Goal: Transaction & Acquisition: Purchase product/service

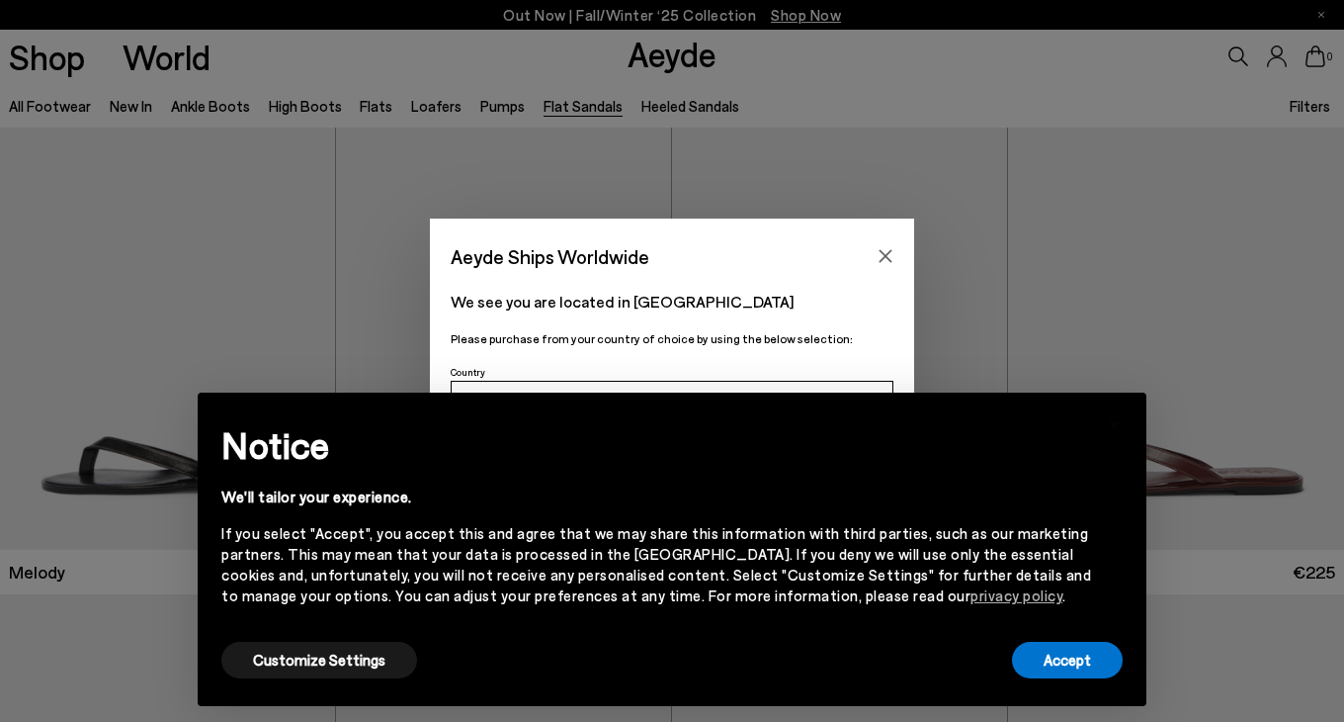
click at [890, 236] on div "Aeyde Ships Worldwide" at bounding box center [672, 245] width 484 height 55
click at [887, 251] on icon "Close" at bounding box center [886, 256] width 16 height 16
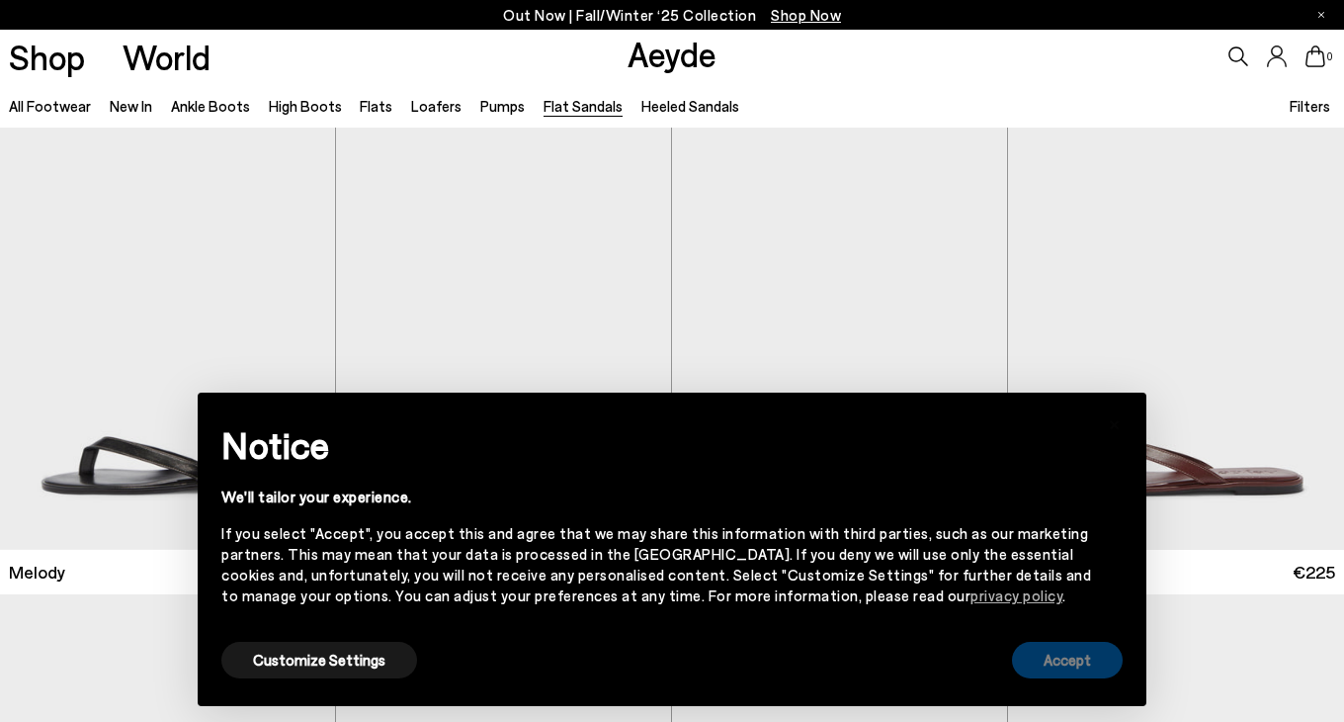
click at [1061, 665] on button "Accept" at bounding box center [1067, 659] width 111 height 37
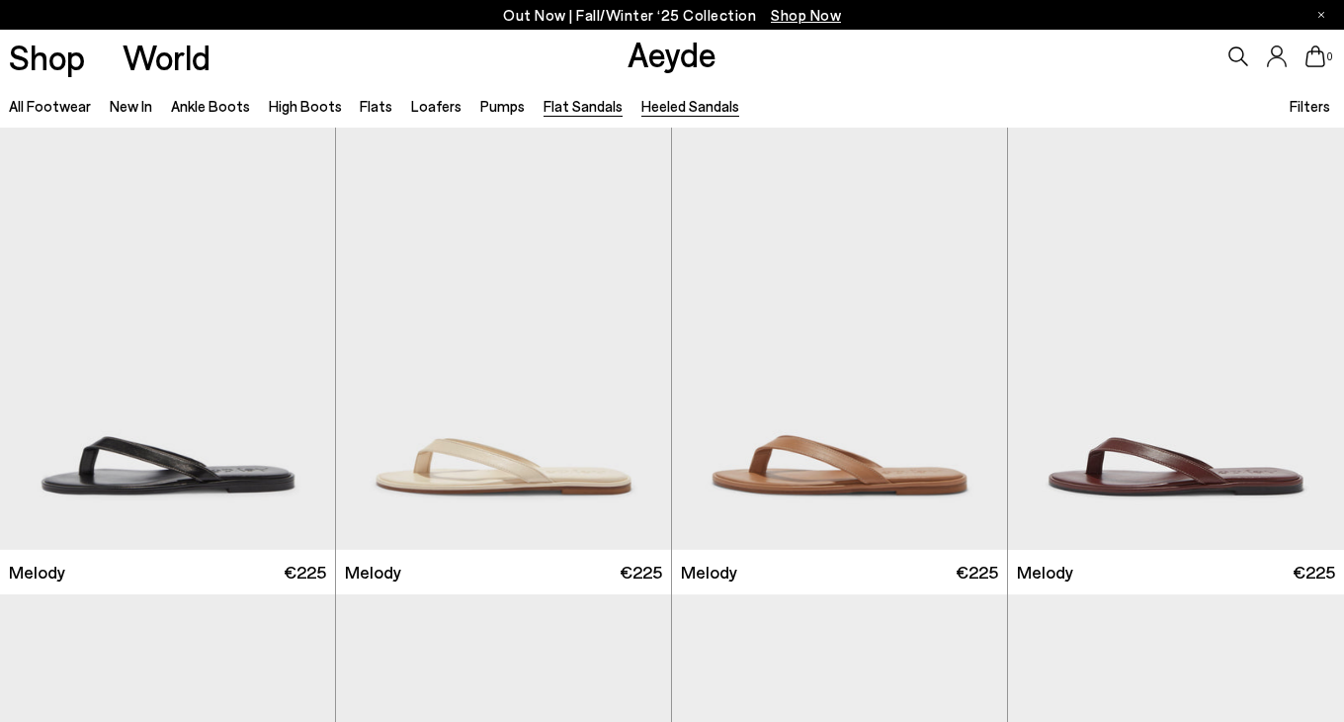
click at [648, 102] on link "Heeled Sandals" at bounding box center [690, 106] width 98 height 18
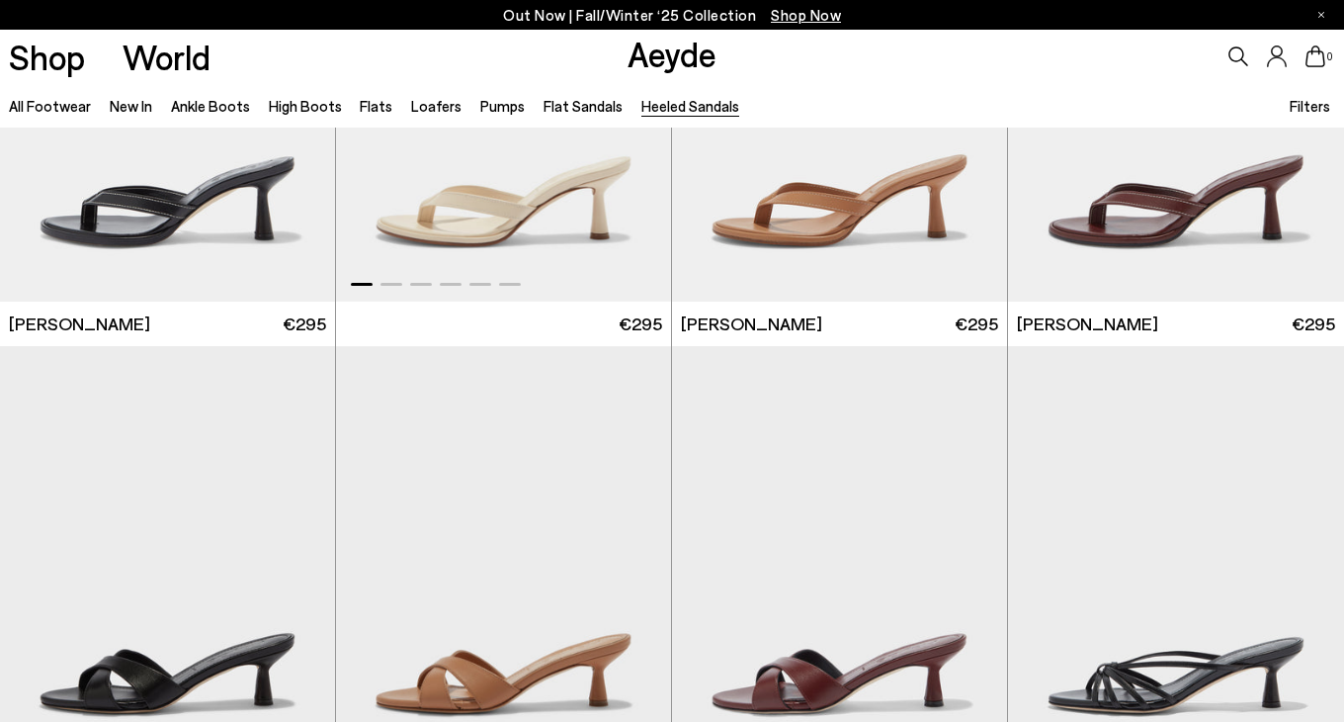
scroll to position [623, 0]
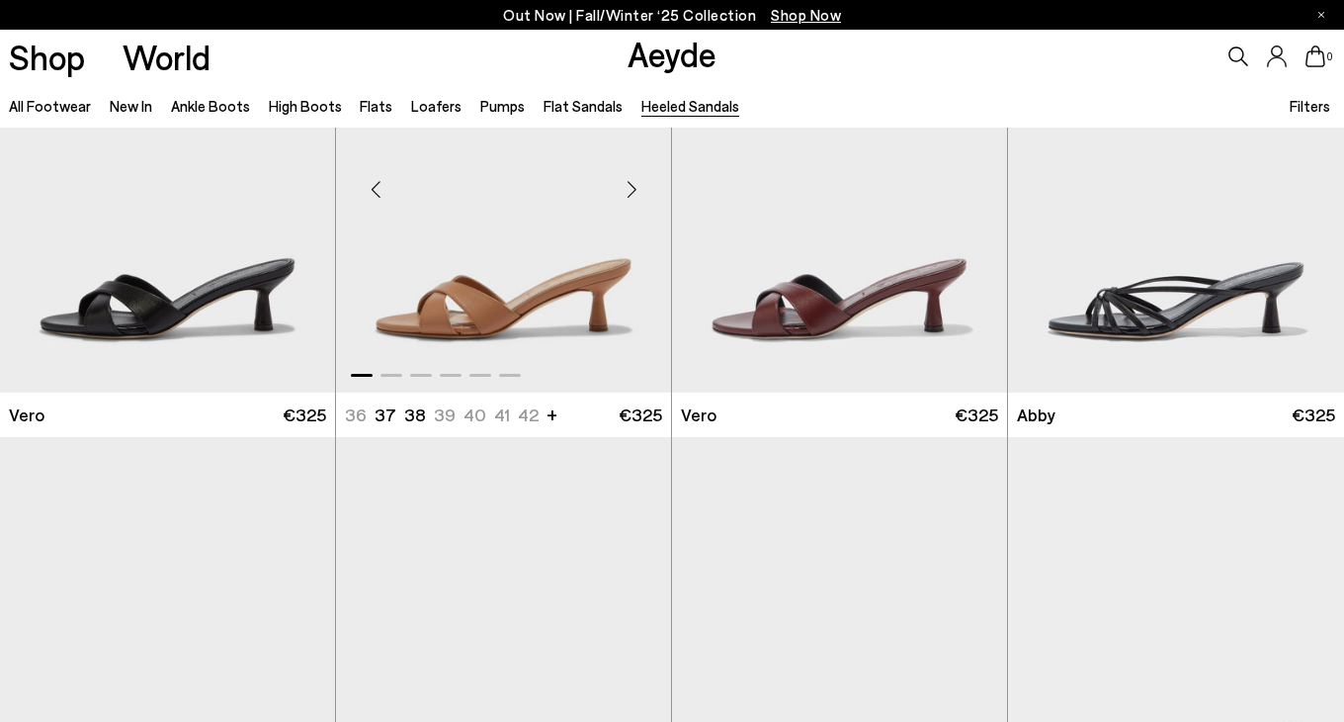
click at [636, 193] on div "Next slide" at bounding box center [631, 189] width 59 height 59
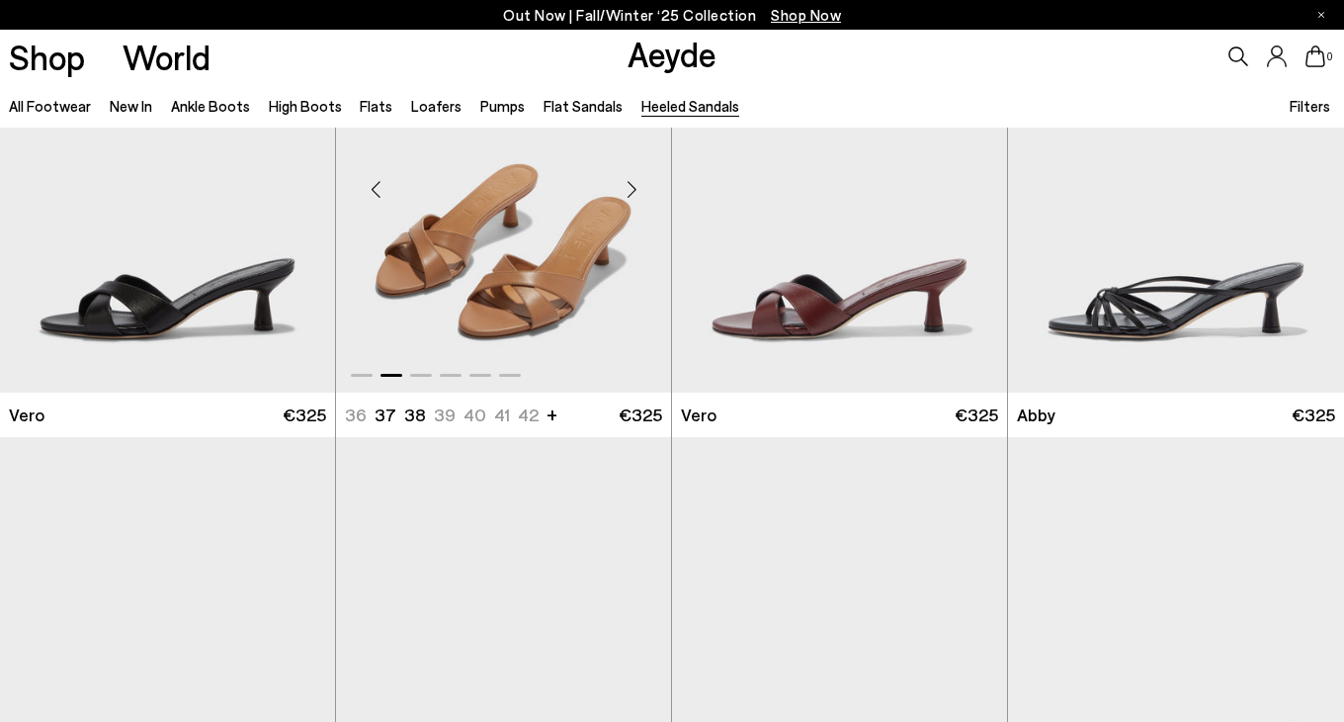
click at [636, 193] on div "Next slide" at bounding box center [631, 189] width 59 height 59
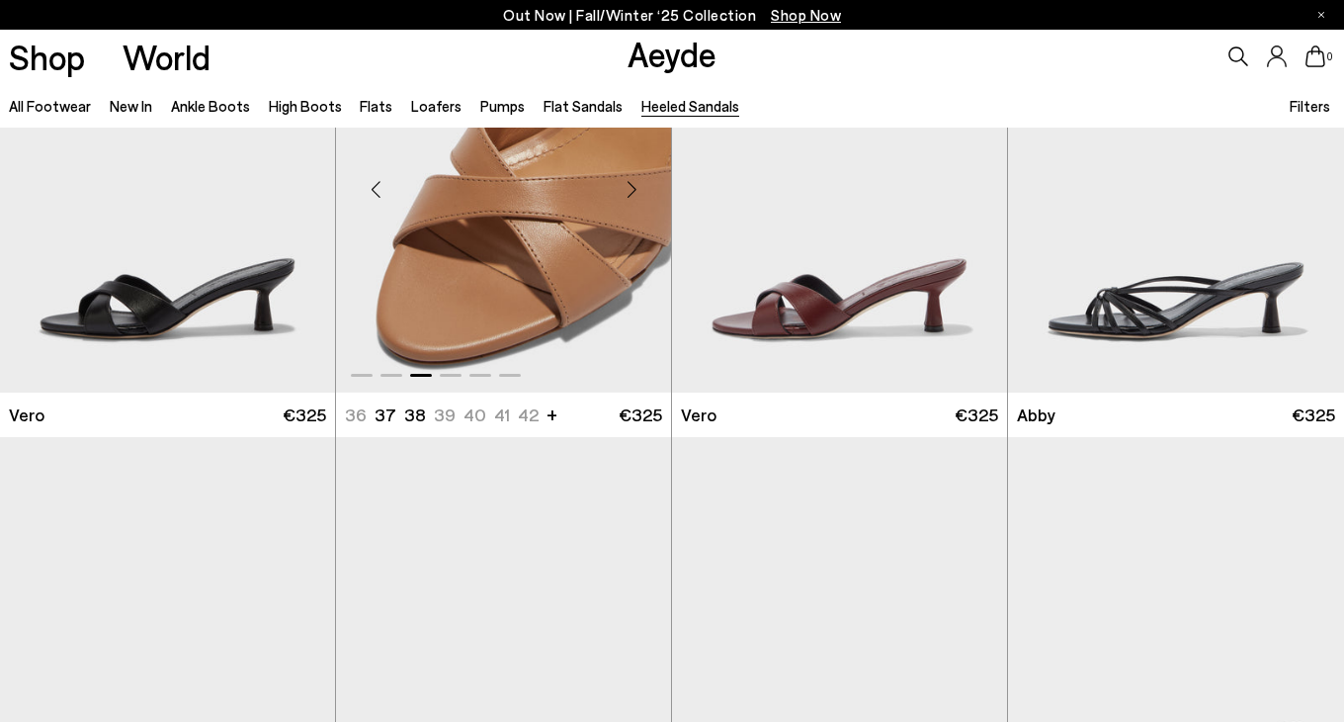
click at [636, 193] on div "Next slide" at bounding box center [631, 189] width 59 height 59
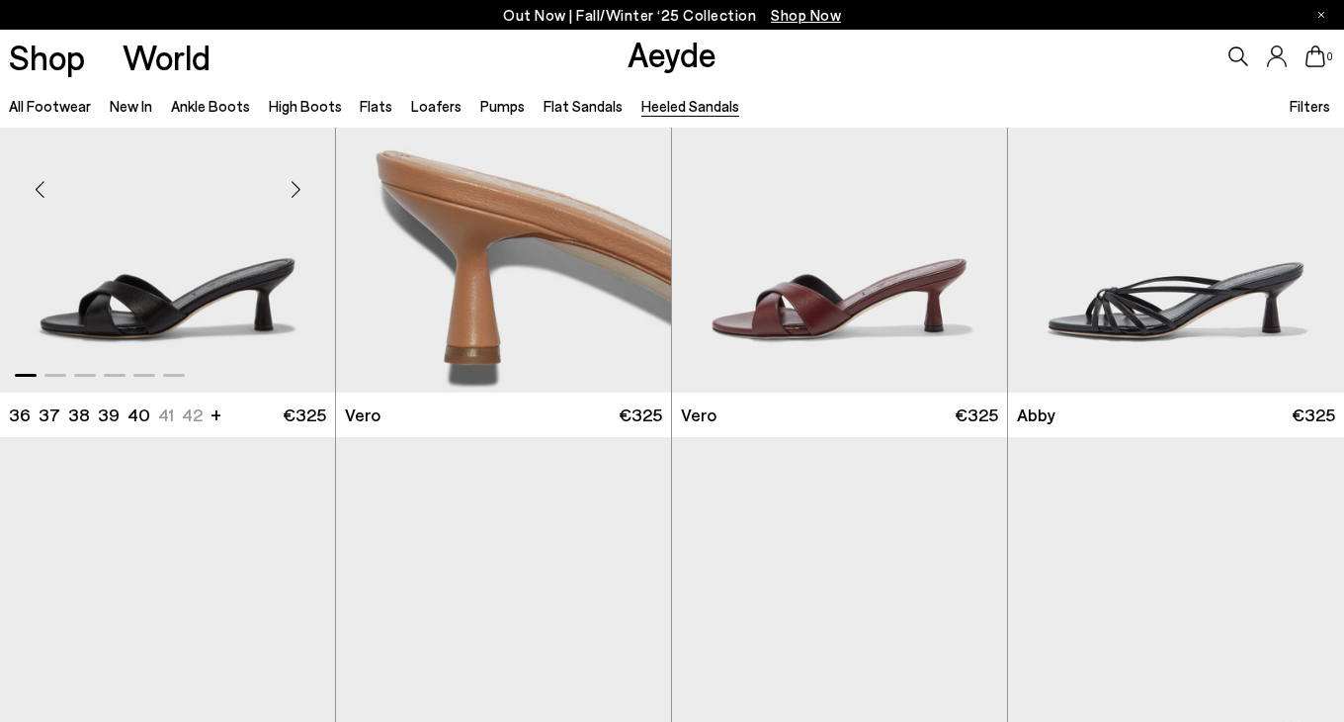
click at [302, 202] on div "Next slide" at bounding box center [295, 189] width 59 height 59
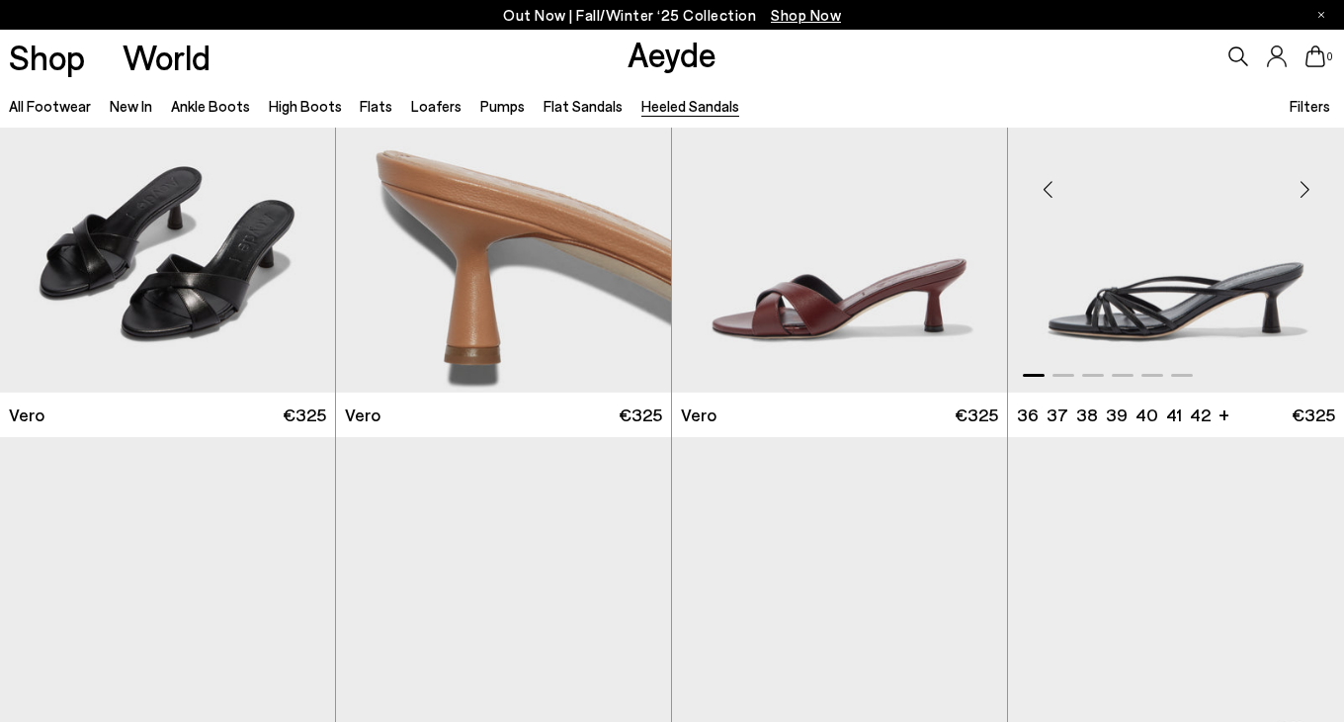
click at [1293, 196] on div "Next slide" at bounding box center [1304, 189] width 59 height 59
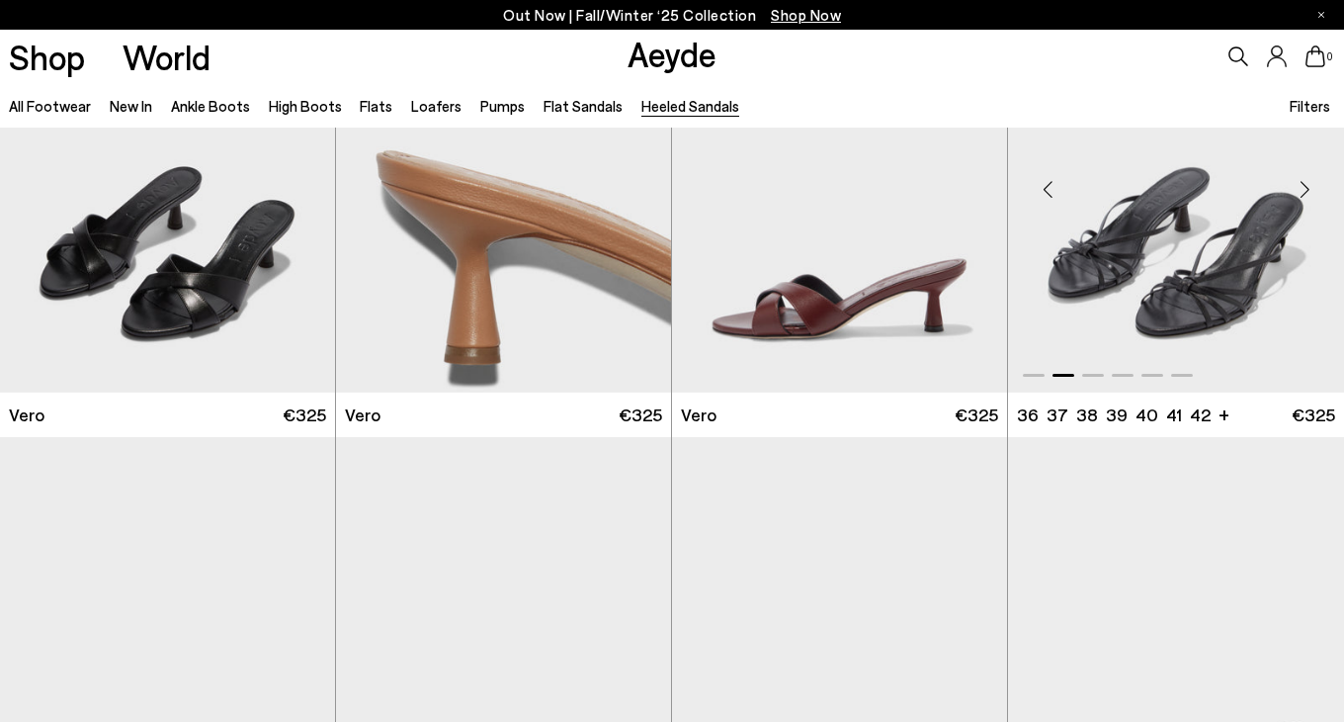
click at [1292, 195] on div "Next slide" at bounding box center [1304, 189] width 59 height 59
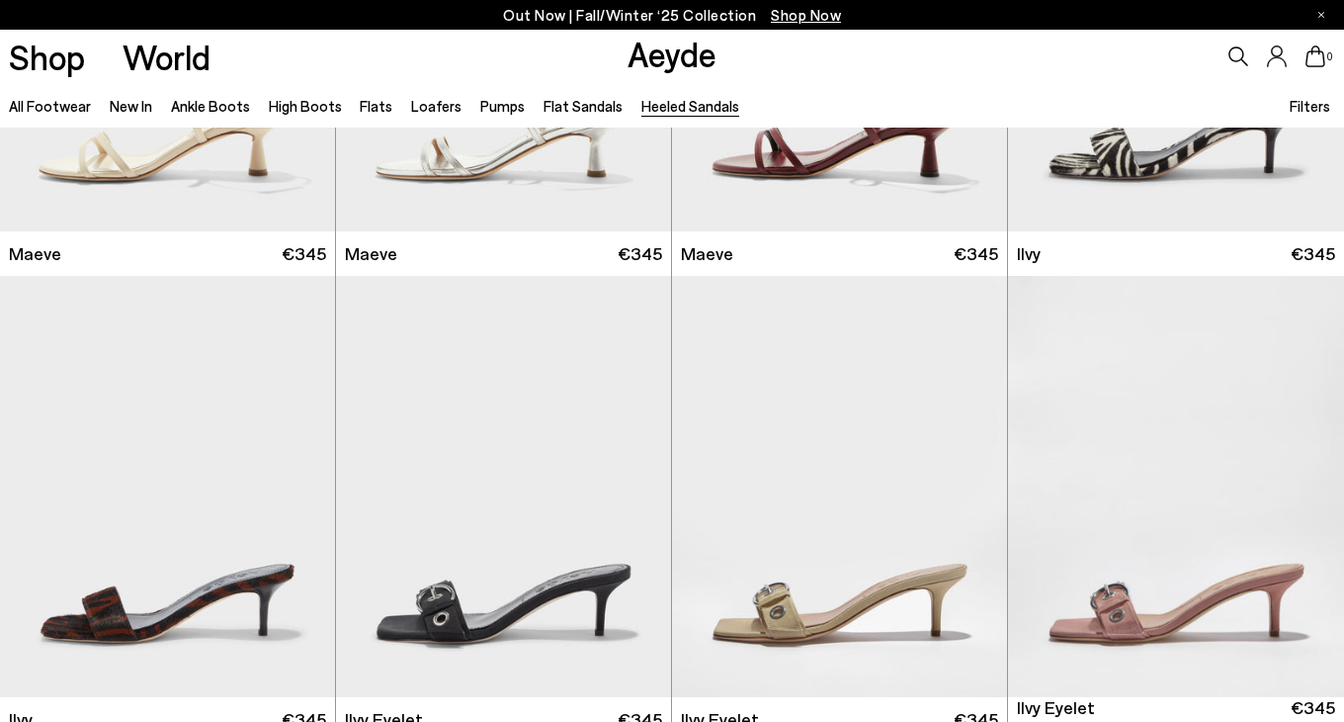
scroll to position [2653, 0]
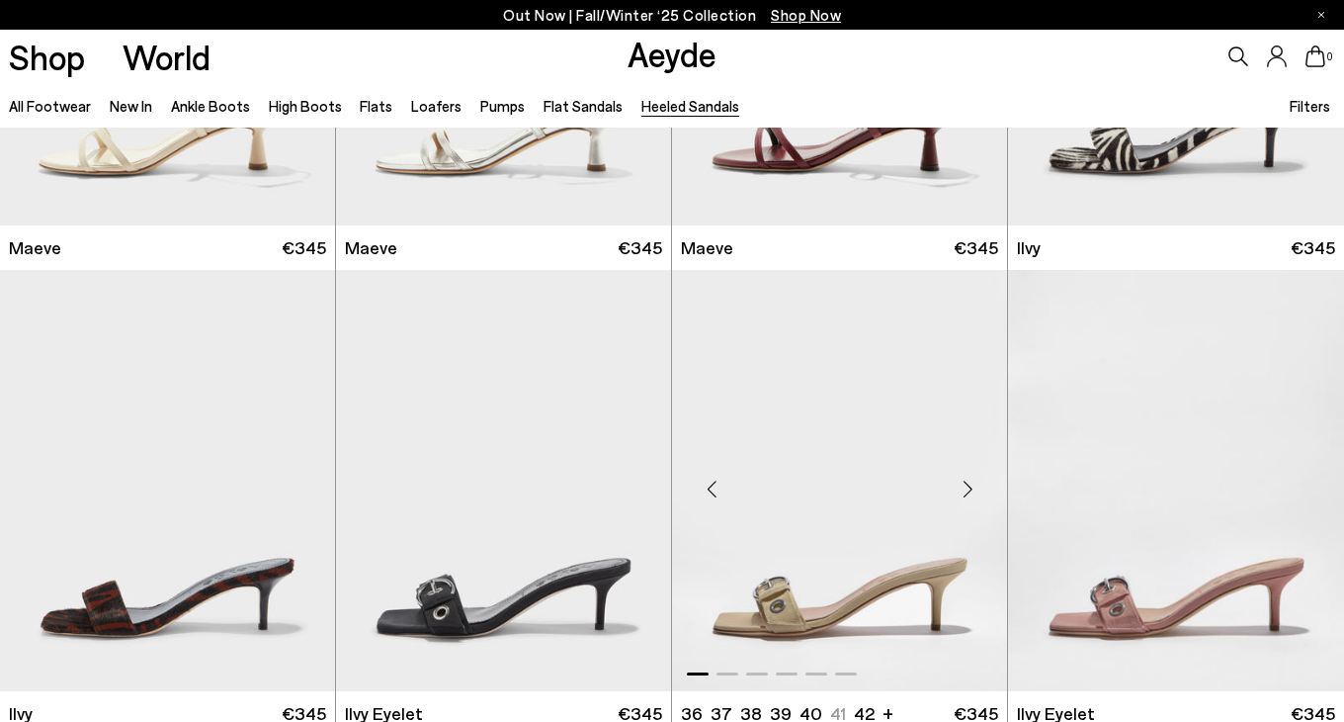
click at [961, 488] on div "Next slide" at bounding box center [967, 488] width 59 height 59
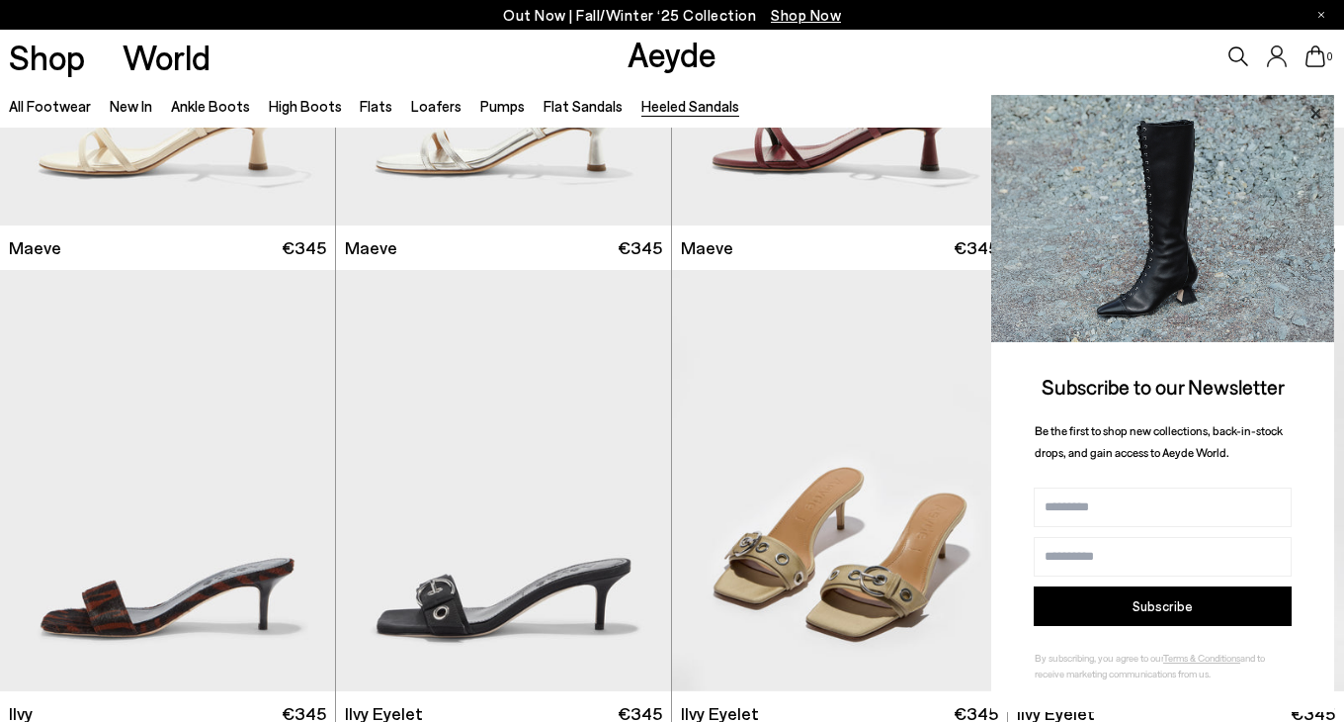
click at [1313, 116] on icon at bounding box center [1316, 113] width 10 height 10
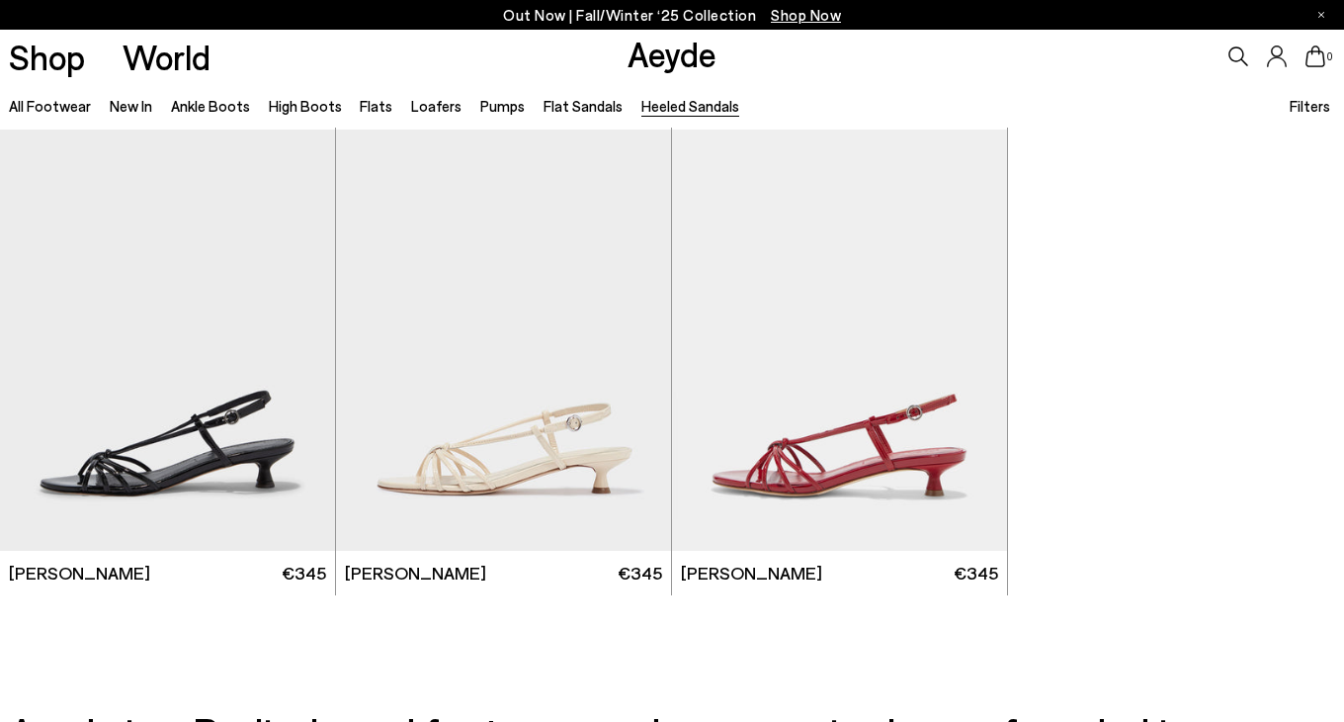
scroll to position [4217, 0]
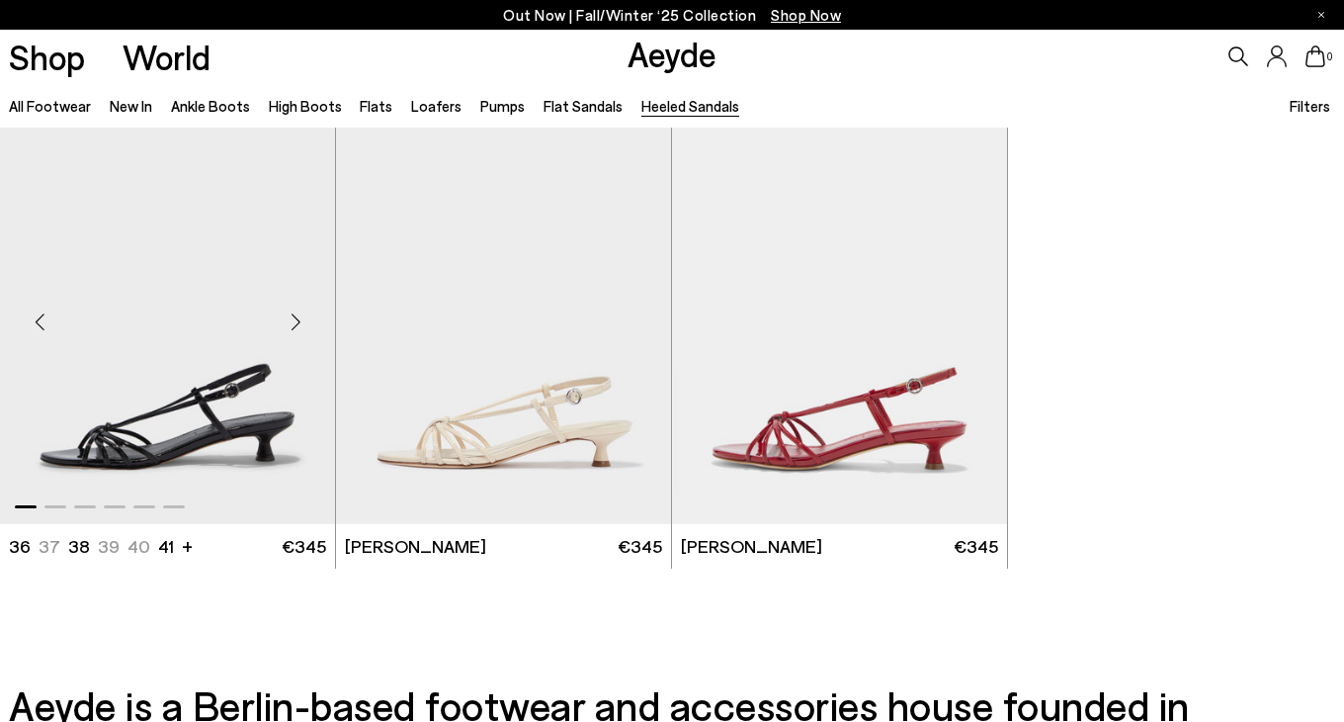
click at [300, 308] on div "Next slide" at bounding box center [295, 321] width 59 height 59
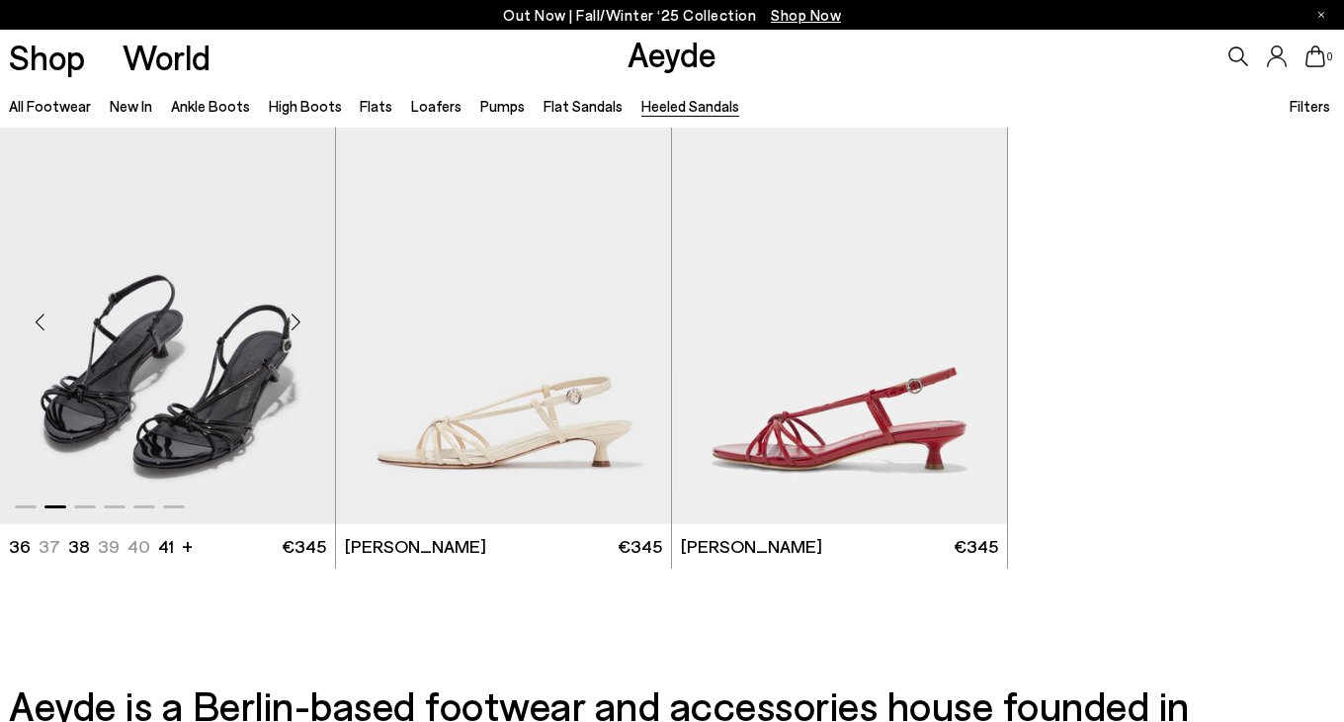
click at [300, 310] on div "Next slide" at bounding box center [295, 321] width 59 height 59
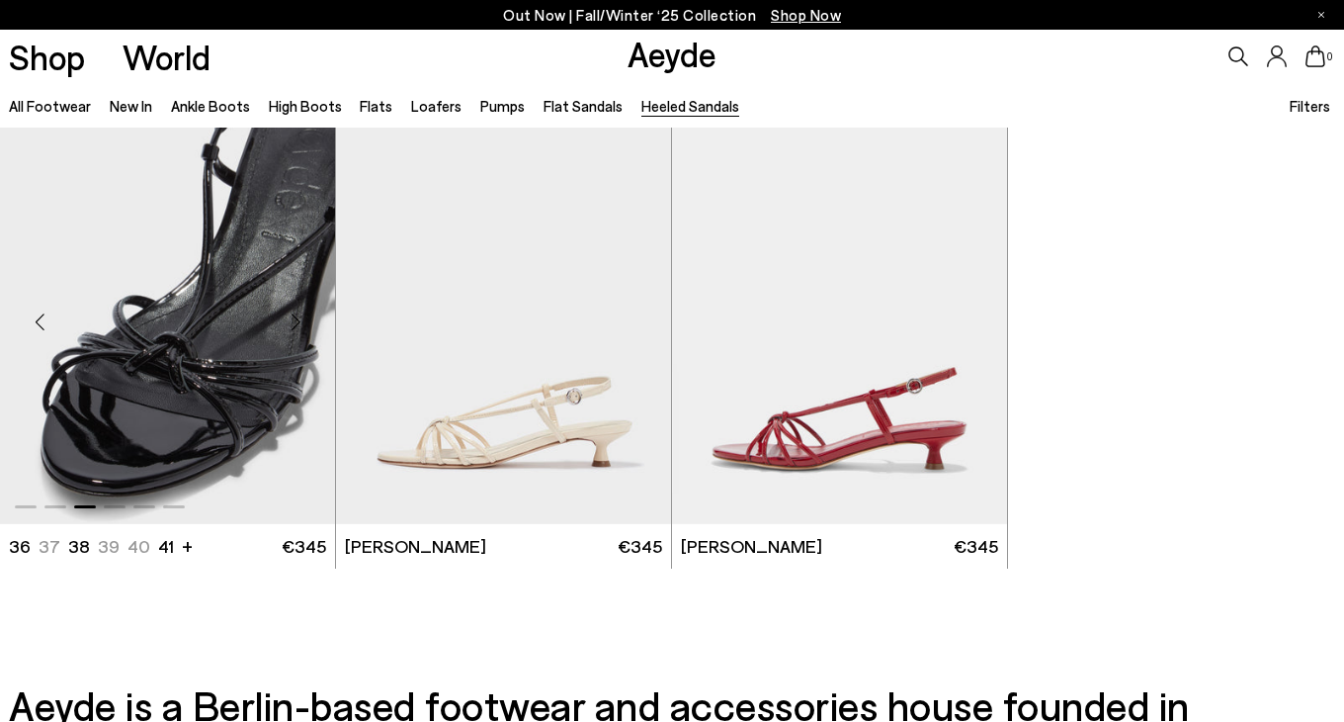
click at [300, 310] on div "Next slide" at bounding box center [295, 321] width 59 height 59
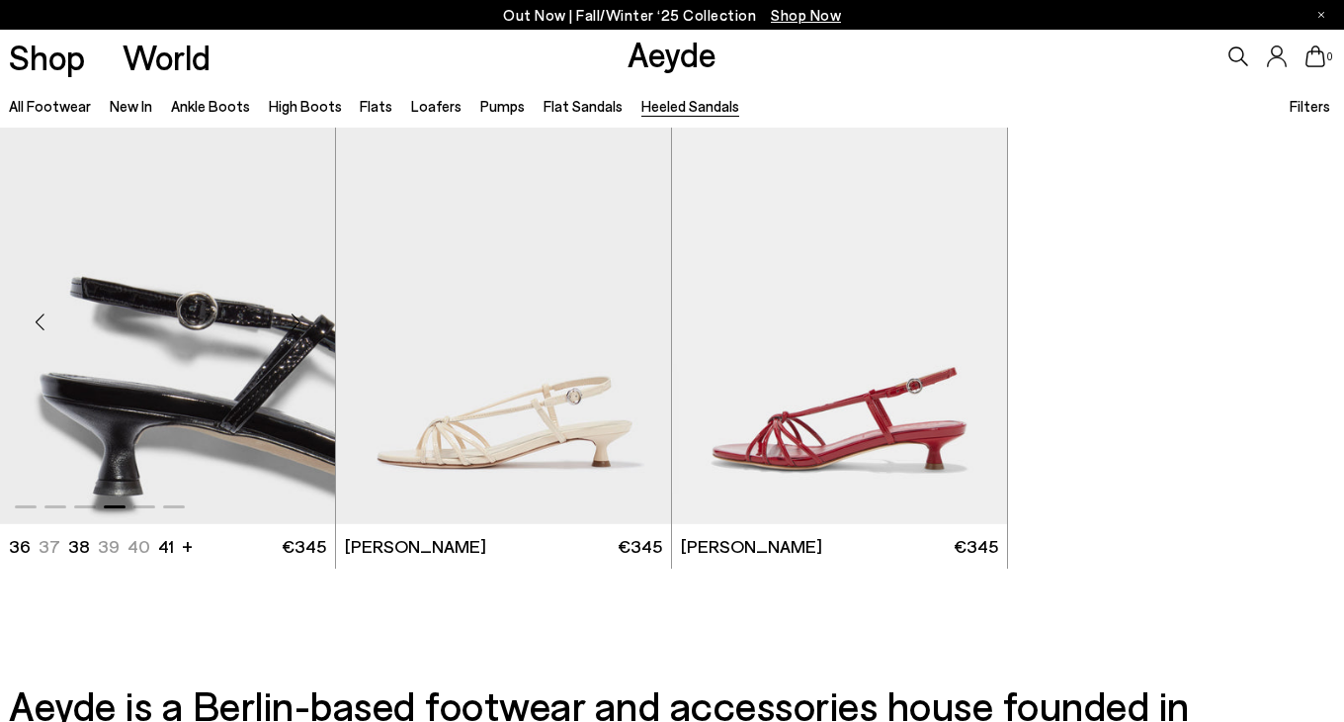
click at [300, 310] on div "Next slide" at bounding box center [295, 321] width 59 height 59
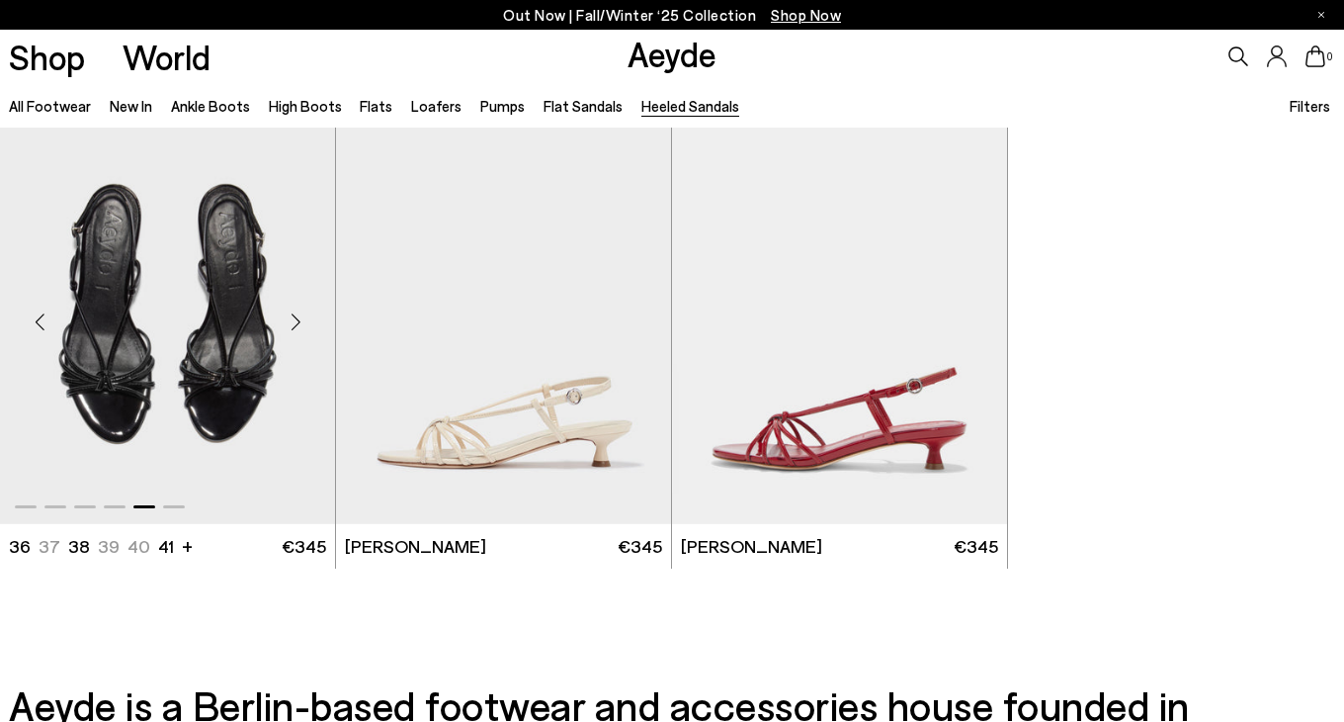
click at [229, 313] on img "5 / 6" at bounding box center [167, 313] width 335 height 421
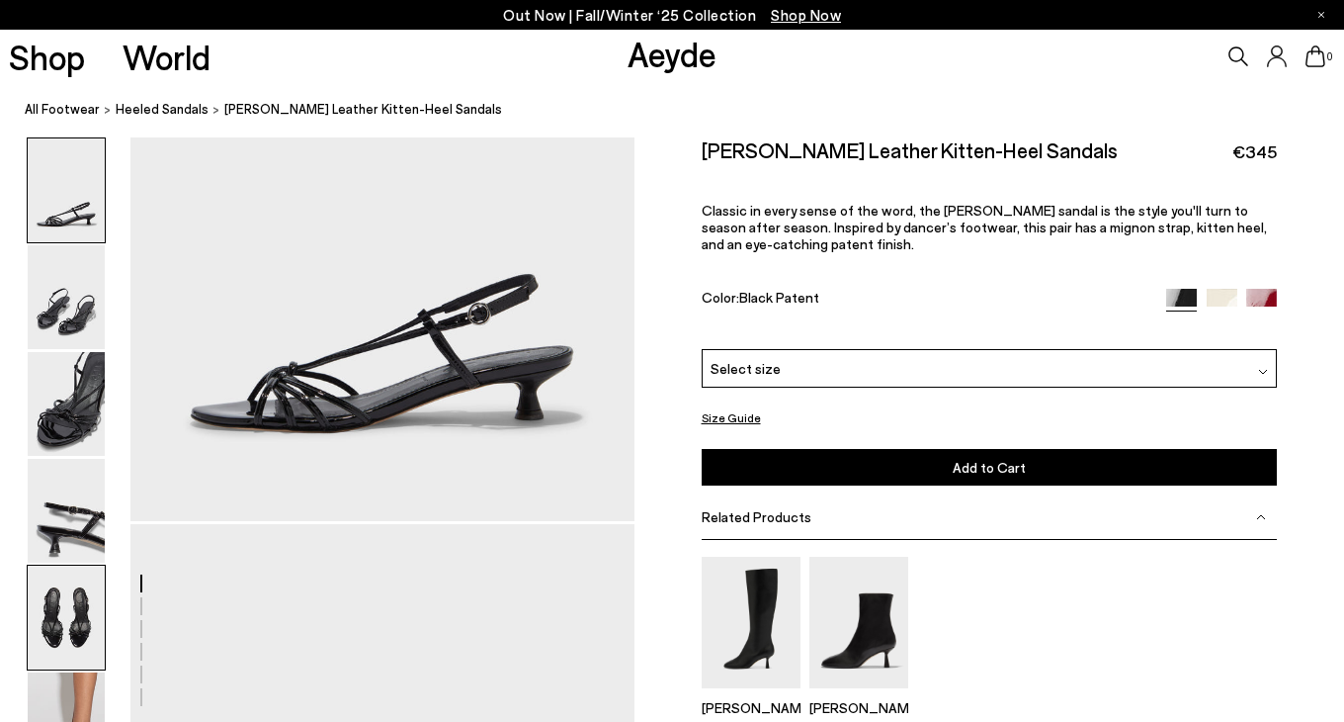
click at [73, 660] on img at bounding box center [66, 617] width 77 height 104
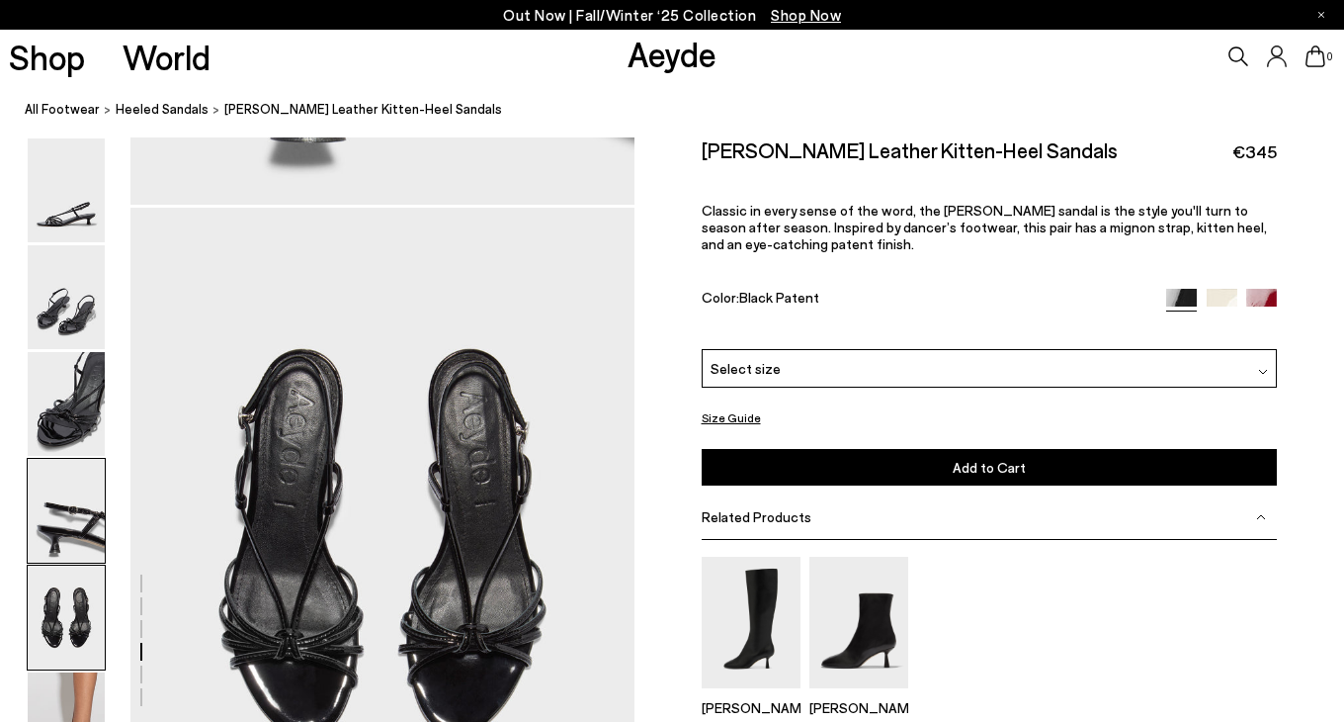
click at [73, 668] on img at bounding box center [66, 617] width 77 height 104
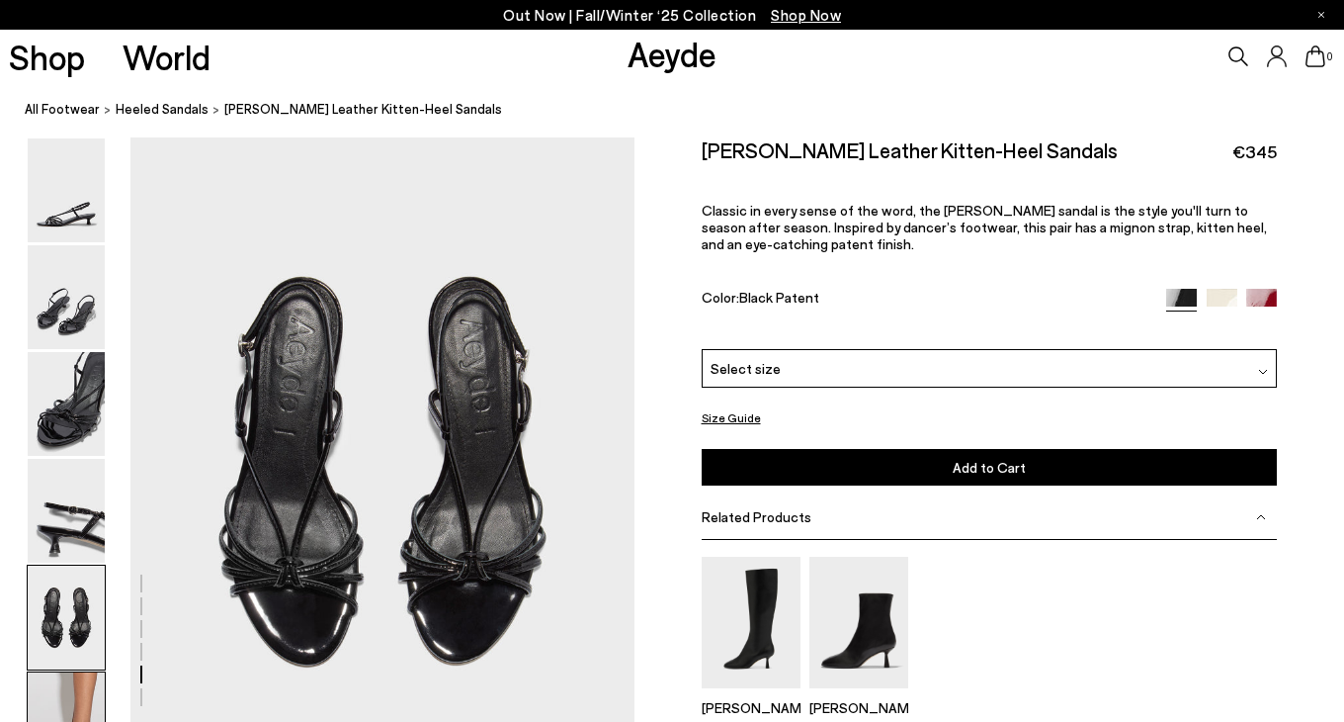
click at [71, 685] on img at bounding box center [66, 724] width 77 height 104
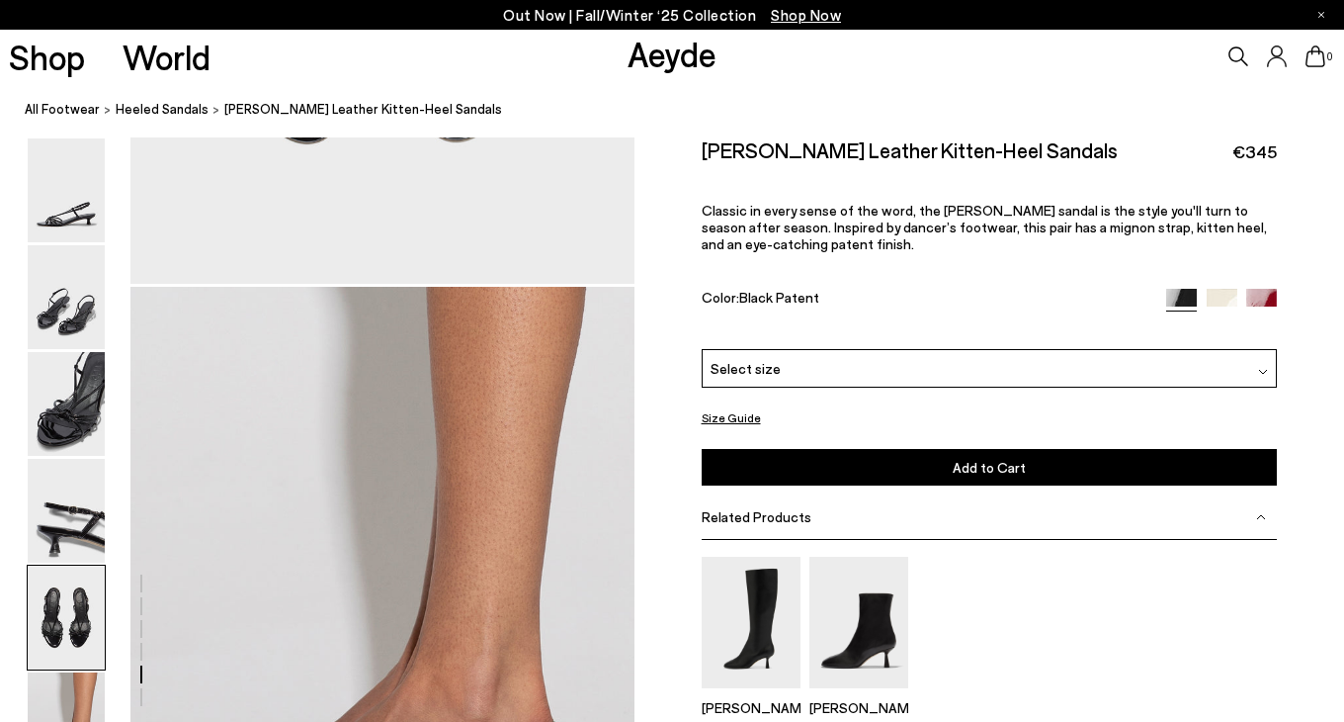
scroll to position [3096, 0]
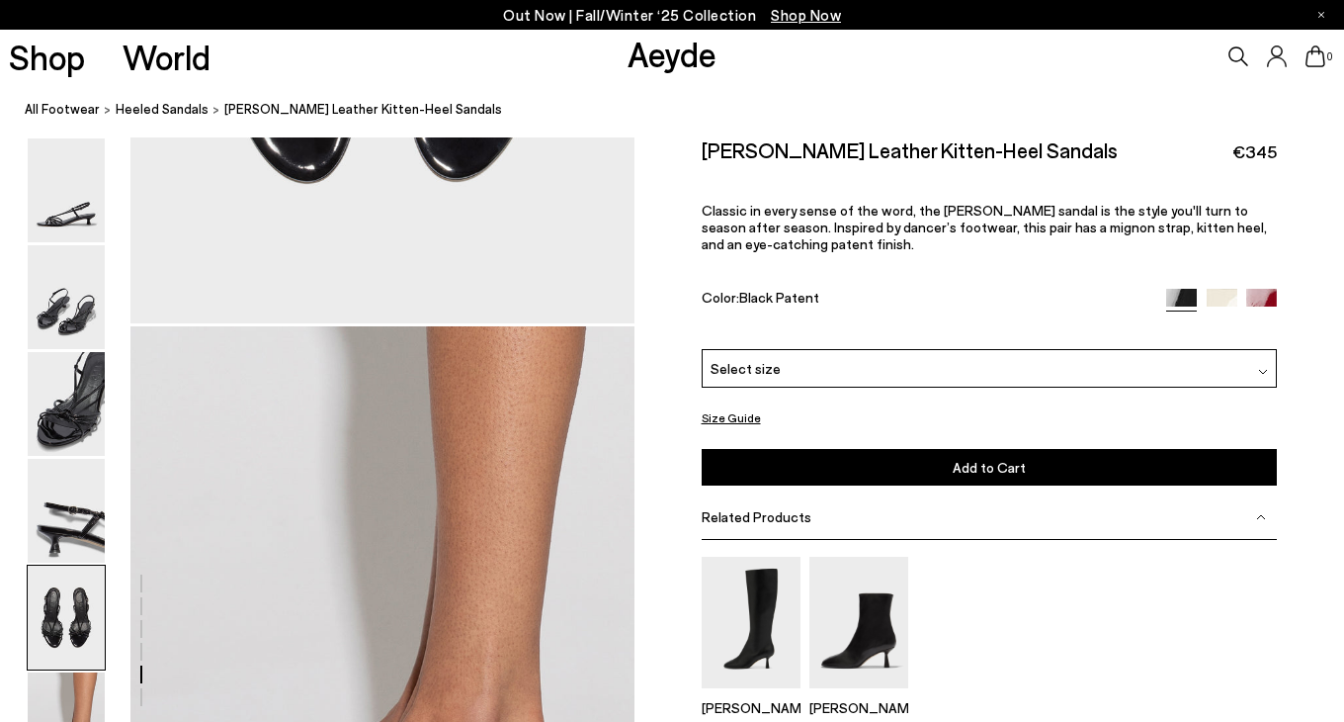
click at [1219, 301] on img at bounding box center [1222, 304] width 31 height 31
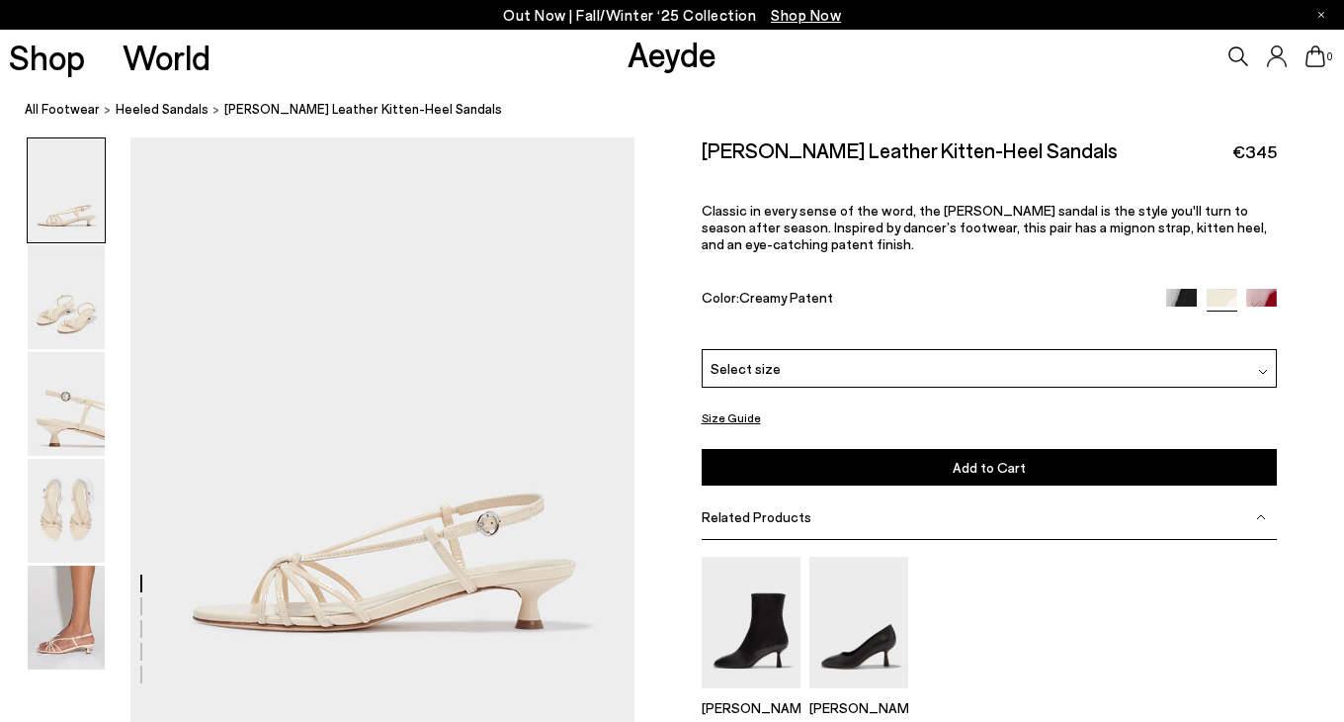
click at [1188, 306] on div at bounding box center [1221, 300] width 111 height 23
click at [1186, 303] on img at bounding box center [1181, 304] width 31 height 31
